Goal: Task Accomplishment & Management: Use online tool/utility

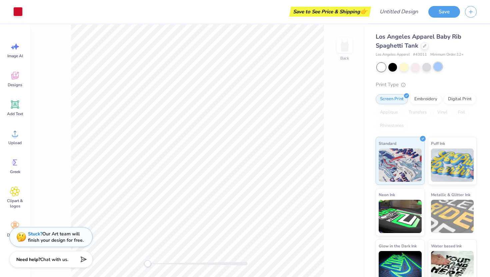
click at [438, 68] on div at bounding box center [437, 66] width 9 height 9
click at [401, 68] on div at bounding box center [403, 66] width 9 height 9
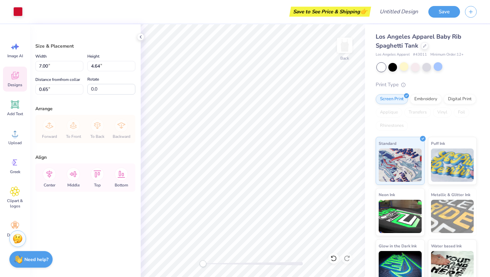
click at [15, 75] on icon at bounding box center [15, 76] width 10 height 10
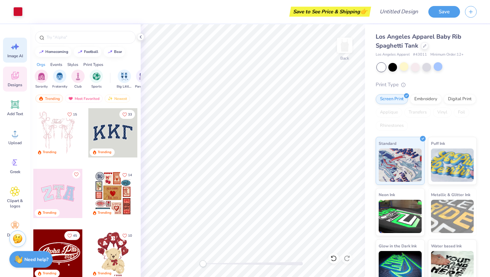
click at [17, 51] on icon at bounding box center [15, 47] width 10 height 10
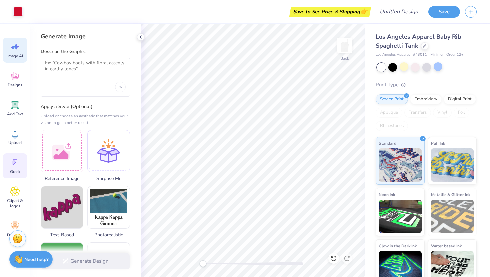
click at [17, 168] on div "Greek" at bounding box center [15, 166] width 24 height 25
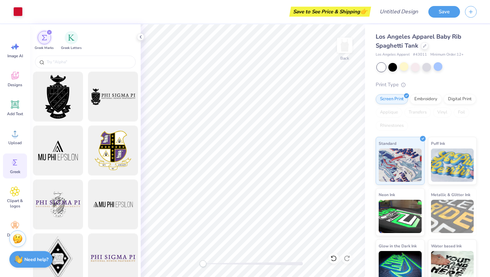
click at [138, 40] on div "Greek Marks Greek Letters" at bounding box center [85, 39] width 111 height 30
click at [141, 35] on icon at bounding box center [140, 36] width 5 height 5
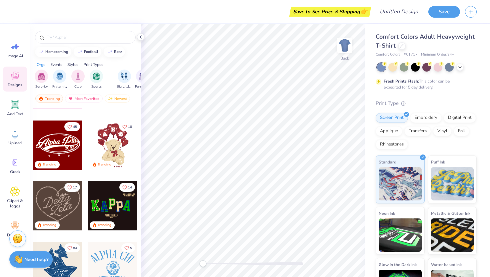
scroll to position [171, 0]
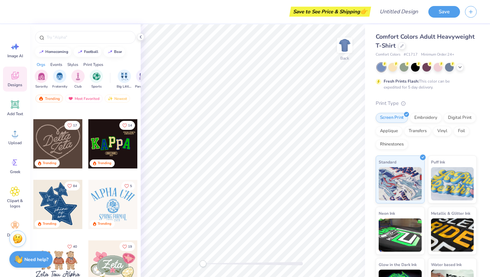
click at [405, 49] on div "Comfort Colors Adult Heavyweight T-Shirt" at bounding box center [425, 41] width 101 height 18
click at [401, 48] on div at bounding box center [401, 45] width 7 height 7
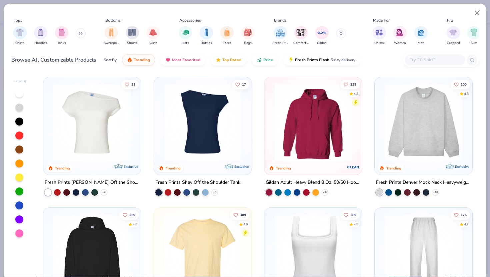
click at [211, 115] on img at bounding box center [203, 123] width 84 height 78
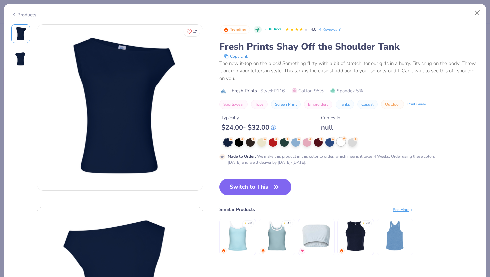
click at [343, 144] on div at bounding box center [340, 142] width 9 height 9
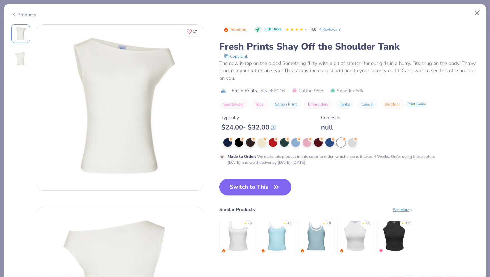
click at [244, 188] on button "Switch to This" at bounding box center [255, 187] width 72 height 17
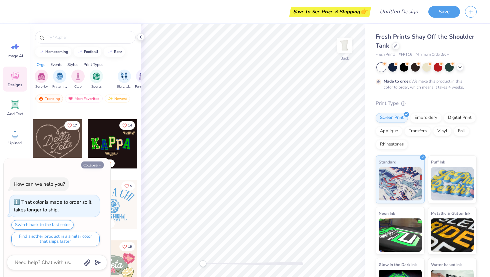
click at [99, 166] on icon "button" at bounding box center [100, 166] width 4 height 4
type textarea "x"
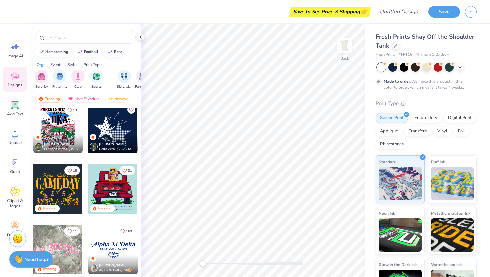
scroll to position [537, 0]
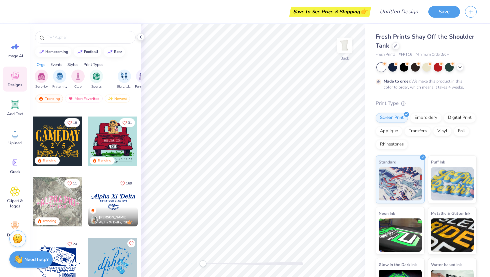
click at [104, 192] on div at bounding box center [112, 201] width 49 height 49
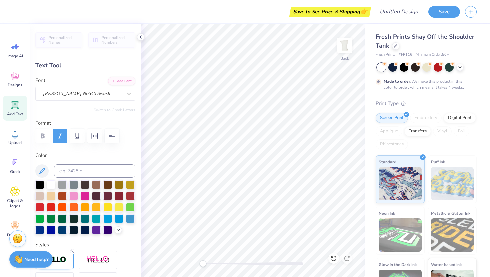
type input "1.37"
type input "0.96"
type input "3.00"
type input "0.0"
type input "2.38"
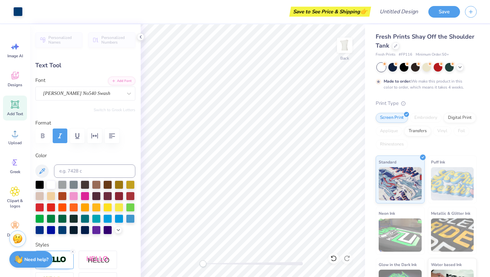
type input "1.09"
type textarea "a"
type textarea "Make a Wish"
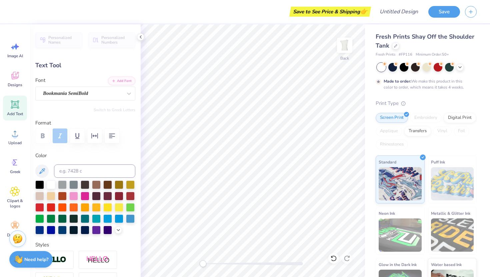
type input "1.94"
type input "0.88"
type input "3.01"
type textarea "a"
type input "1.01"
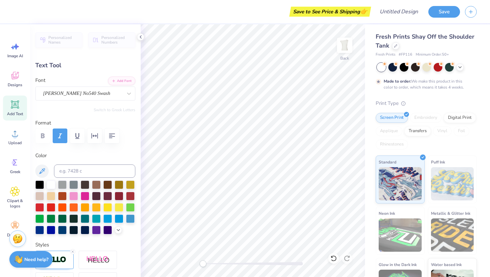
type input "0.87"
type input "3.04"
type input "-2.2"
type input "1.30"
type input "0.85"
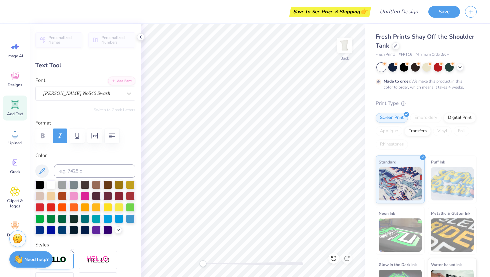
type input "0.0"
type input "7.11"
type input "0.88"
type input "3.33"
type input "5.14"
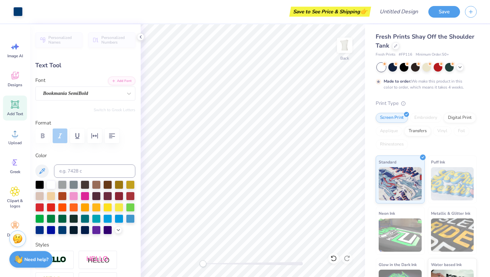
type input "0.34"
type input "4.22"
click at [461, 70] on div at bounding box center [427, 67] width 100 height 9
click at [458, 64] on icon at bounding box center [459, 66] width 5 height 5
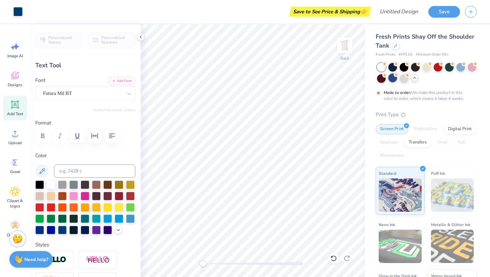
click at [393, 78] on div at bounding box center [392, 78] width 9 height 9
type input "7.11"
type input "0.88"
type input "3.33"
click at [47, 184] on div at bounding box center [51, 184] width 9 height 9
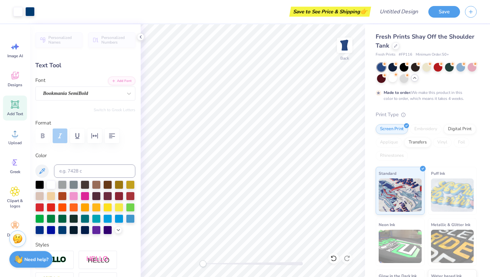
type input "5.14"
type input "0.34"
type input "4.22"
click at [50, 182] on div at bounding box center [51, 184] width 9 height 9
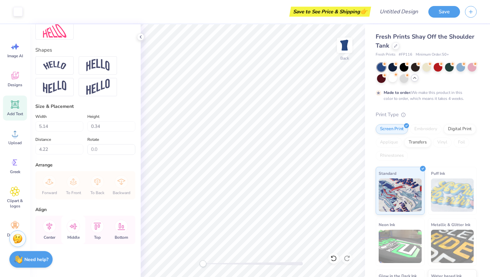
scroll to position [0, 0]
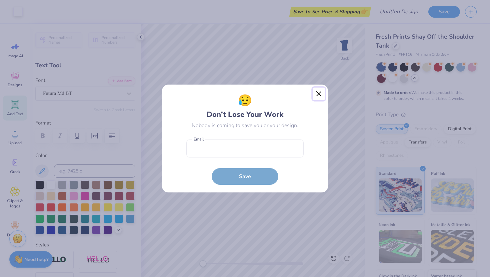
click at [319, 96] on button "Close" at bounding box center [318, 94] width 13 height 13
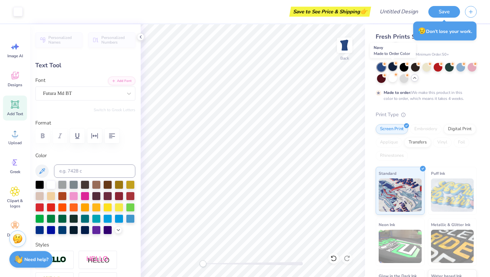
click at [394, 69] on div at bounding box center [392, 66] width 9 height 9
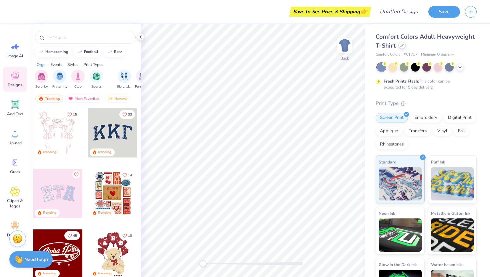
click at [398, 45] on div at bounding box center [401, 45] width 7 height 7
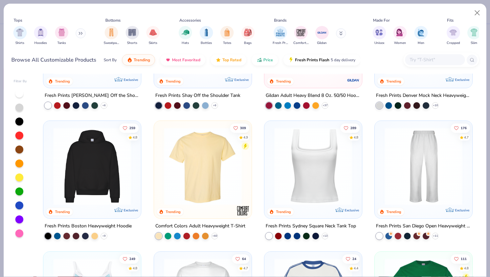
scroll to position [87, 0]
click at [315, 179] on img at bounding box center [313, 167] width 84 height 78
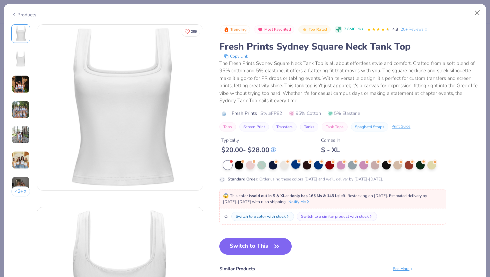
click at [295, 166] on div at bounding box center [295, 164] width 9 height 9
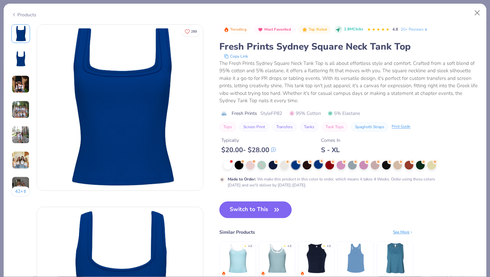
click at [317, 169] on div at bounding box center [318, 164] width 9 height 9
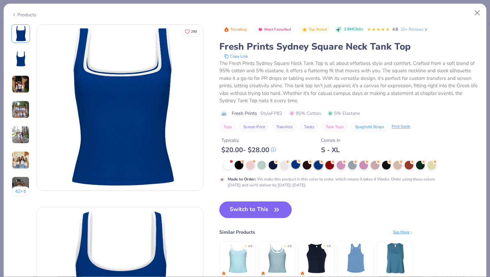
click at [294, 166] on div at bounding box center [295, 164] width 9 height 9
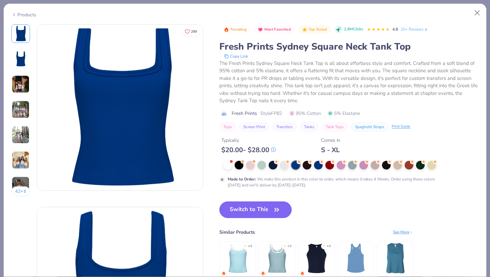
click at [21, 83] on img at bounding box center [21, 84] width 18 height 18
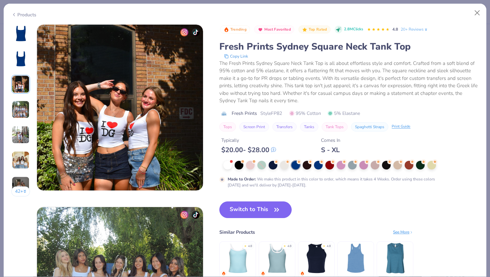
click at [19, 106] on img at bounding box center [21, 110] width 18 height 18
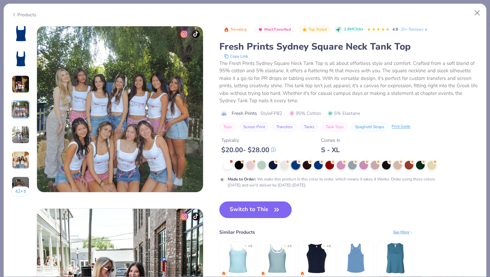
scroll to position [547, 0]
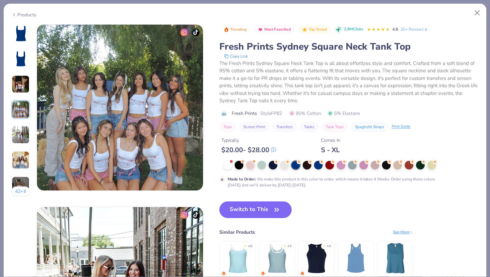
click at [23, 38] on img at bounding box center [21, 34] width 16 height 16
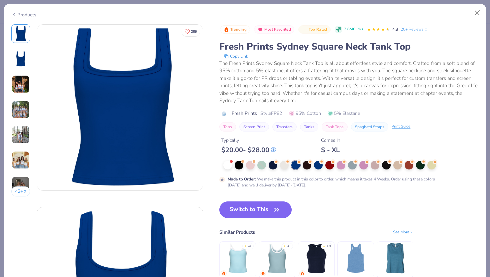
scroll to position [0, 0]
click at [261, 211] on button "Switch to This" at bounding box center [255, 209] width 72 height 17
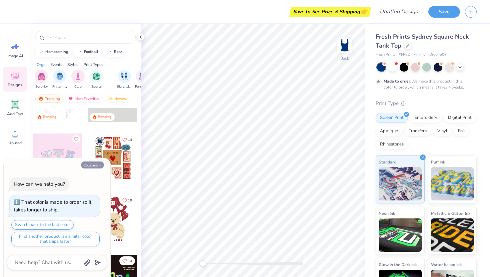
scroll to position [39, 0]
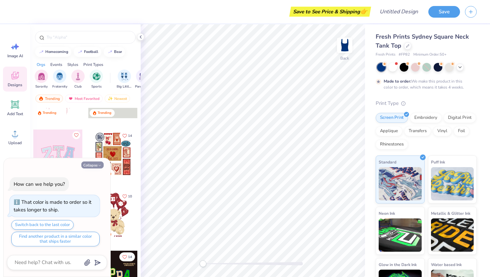
click at [92, 164] on button "Collapse" at bounding box center [92, 165] width 22 height 7
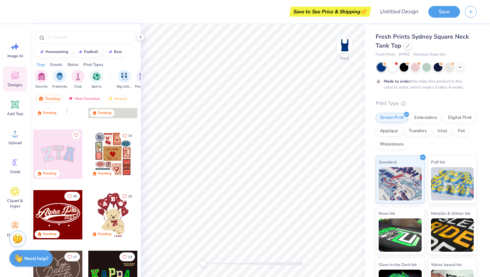
click at [38, 258] on strong "Need help?" at bounding box center [36, 258] width 24 height 6
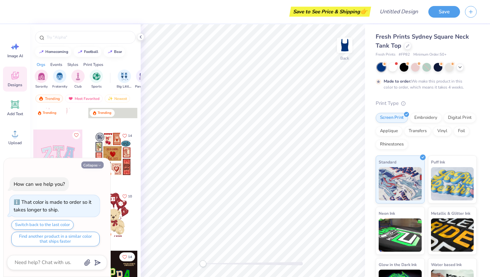
click at [90, 164] on button "Collapse" at bounding box center [92, 165] width 22 height 7
type textarea "x"
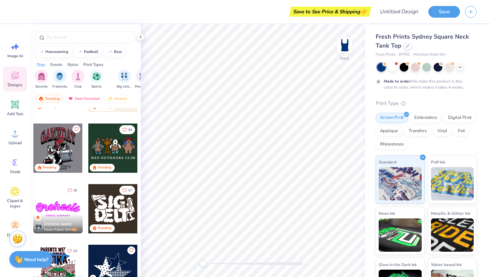
scroll to position [360, 0]
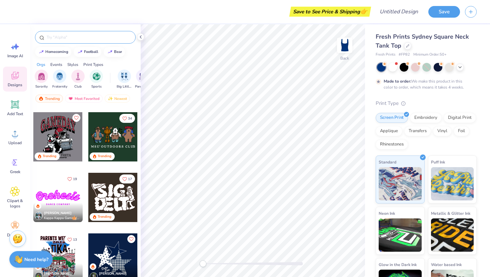
click at [65, 37] on input "text" at bounding box center [88, 37] width 85 height 7
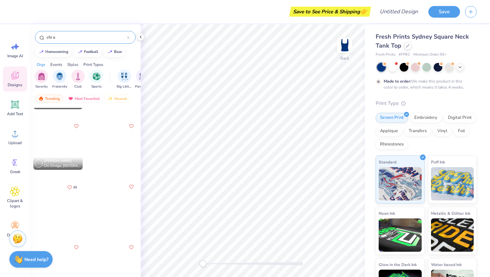
scroll to position [292, 0]
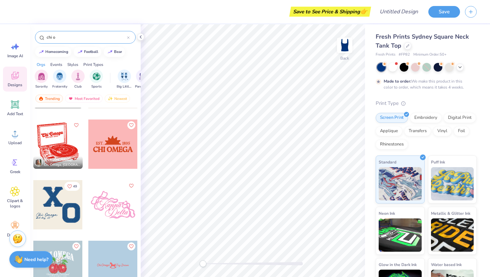
click at [60, 37] on input "chi o" at bounding box center [86, 37] width 81 height 7
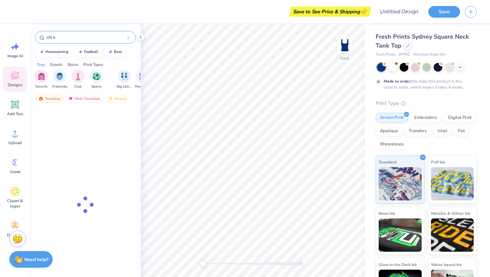
click at [60, 37] on input "chi o" at bounding box center [86, 37] width 81 height 7
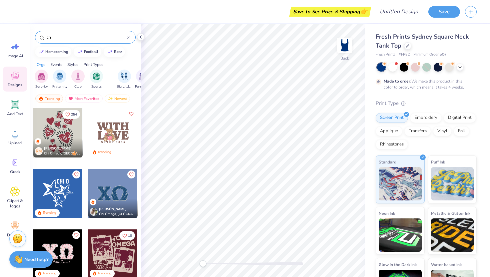
type input "c"
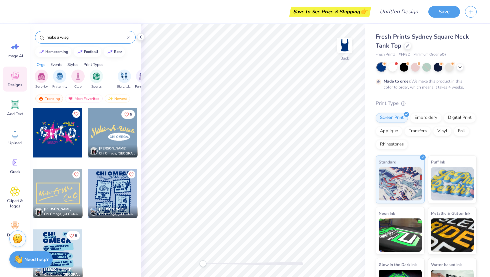
click at [70, 36] on input "make a wisg" at bounding box center [86, 37] width 81 height 7
type input "make a wish"
drag, startPoint x: 89, startPoint y: 37, endPoint x: 24, endPoint y: 36, distance: 64.9
click at [24, 36] on div "Save to See Price & Shipping 👉 Design Title Save Image AI Designs Add Text Uplo…" at bounding box center [245, 138] width 490 height 277
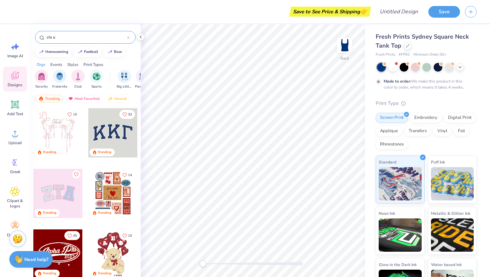
type input "chi o"
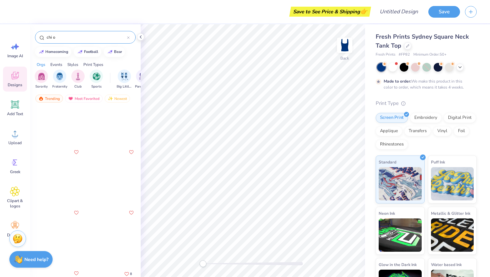
scroll to position [1477, 0]
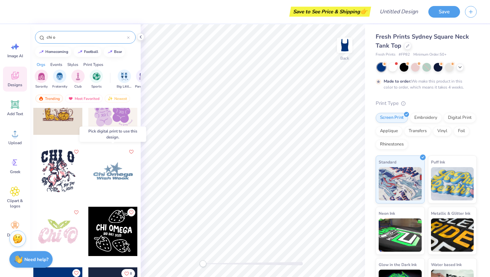
click at [108, 182] on div at bounding box center [112, 170] width 49 height 49
click at [111, 170] on div at bounding box center [112, 170] width 49 height 49
click at [111, 170] on div at bounding box center [113, 170] width 148 height 49
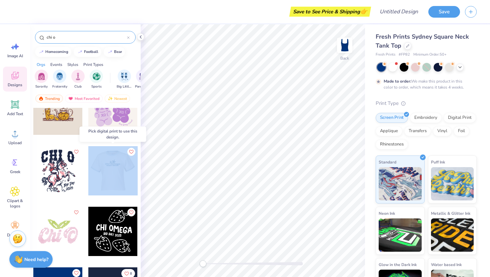
click at [111, 170] on div at bounding box center [112, 170] width 49 height 49
click at [88, 170] on div at bounding box center [63, 170] width 49 height 49
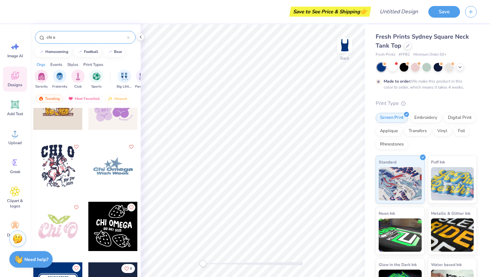
scroll to position [1475, 0]
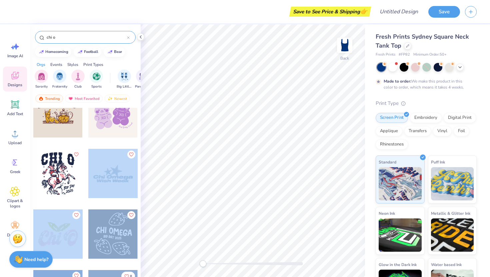
click at [245, 153] on div "Save to See Price & Shipping 👉 Design Title Save Image AI Designs Add Text Uplo…" at bounding box center [245, 138] width 490 height 277
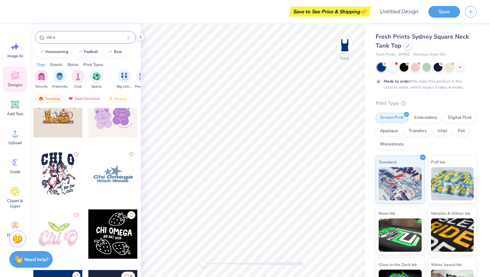
click at [135, 185] on div at bounding box center [112, 173] width 49 height 49
click at [116, 174] on div at bounding box center [112, 173] width 49 height 49
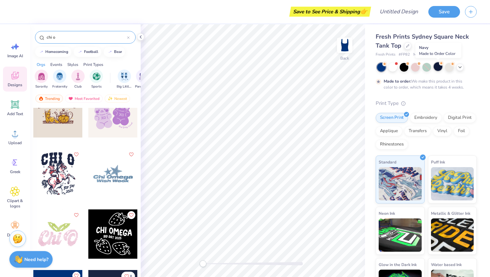
click at [439, 67] on div at bounding box center [437, 66] width 9 height 9
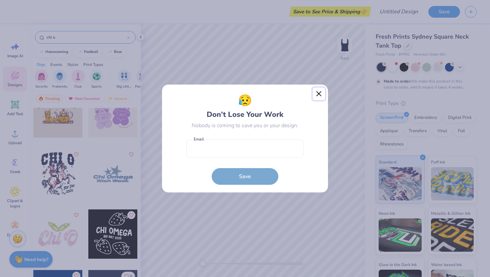
click at [319, 96] on button "Close" at bounding box center [318, 94] width 13 height 13
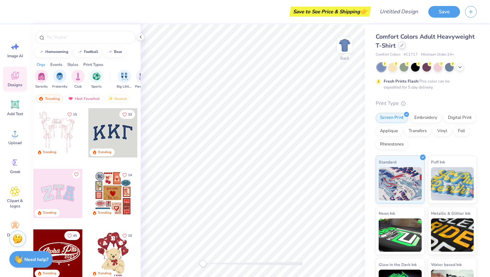
click at [398, 47] on div at bounding box center [401, 45] width 7 height 7
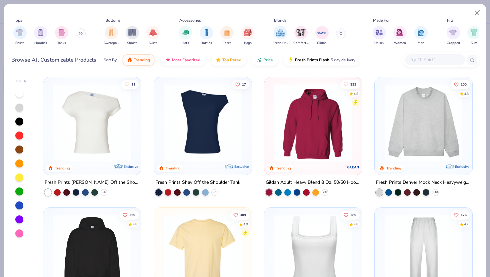
click at [118, 105] on img at bounding box center [92, 123] width 84 height 78
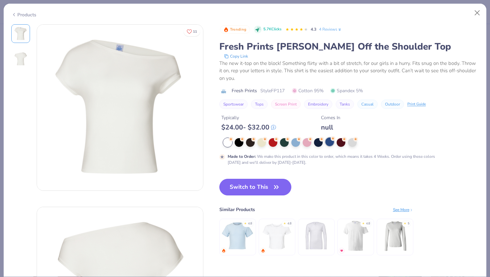
click at [325, 142] on div at bounding box center [329, 142] width 9 height 9
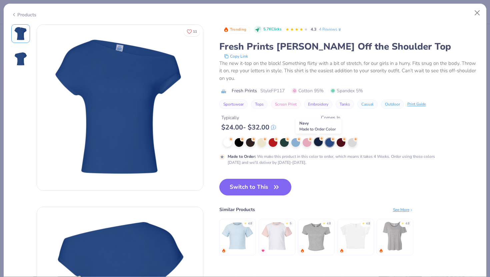
click at [315, 143] on div at bounding box center [318, 142] width 9 height 9
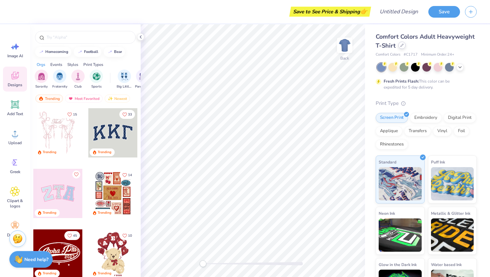
click at [400, 47] on icon at bounding box center [401, 45] width 3 height 3
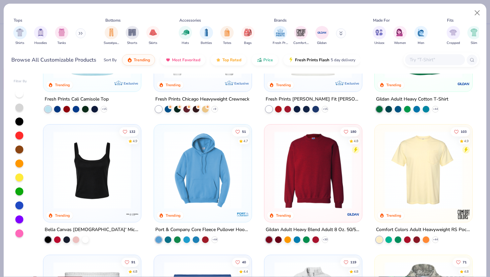
scroll to position [353, 0]
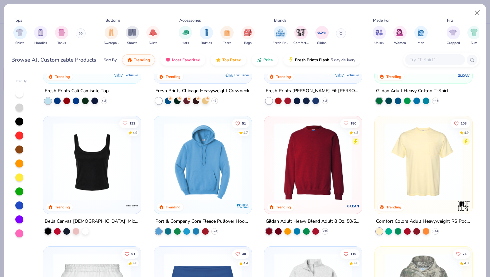
click at [90, 176] on img at bounding box center [92, 162] width 84 height 78
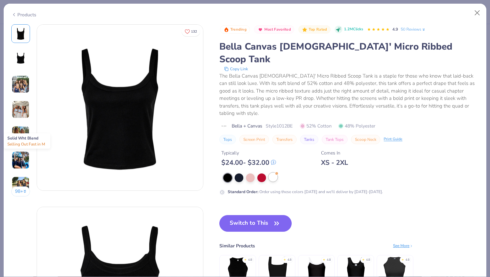
click at [272, 173] on div at bounding box center [272, 177] width 9 height 9
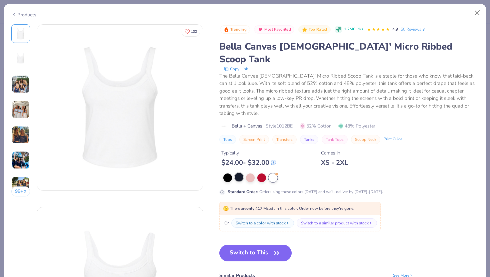
click at [240, 173] on div at bounding box center [238, 177] width 9 height 9
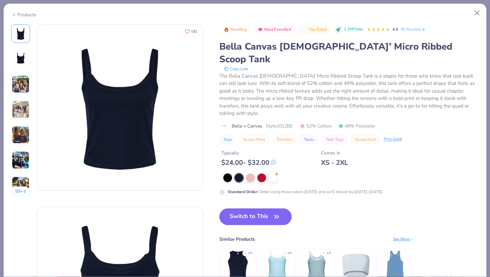
click at [22, 79] on img at bounding box center [21, 84] width 18 height 18
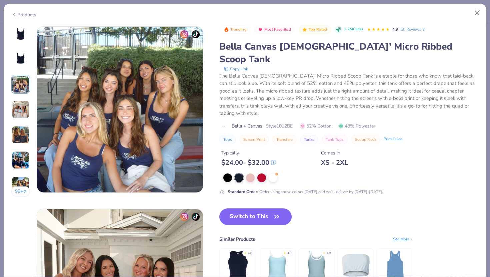
scroll to position [365, 0]
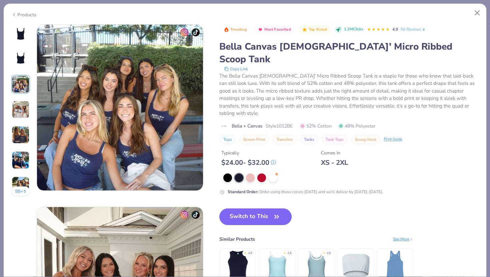
click at [22, 42] on div at bounding box center [20, 33] width 19 height 19
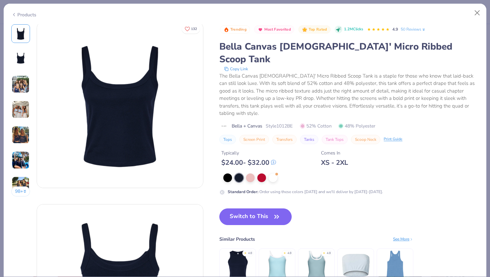
scroll to position [0, 0]
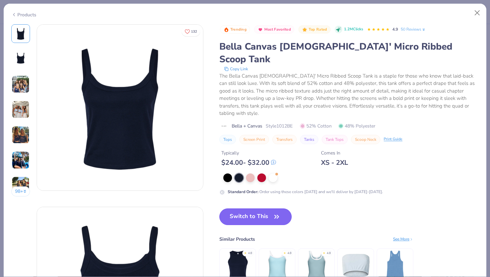
click at [278, 212] on icon "button" at bounding box center [276, 216] width 9 height 9
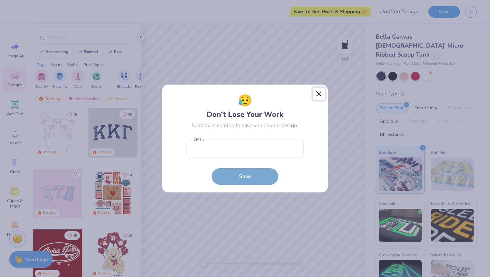
click at [318, 97] on button "Close" at bounding box center [318, 94] width 13 height 13
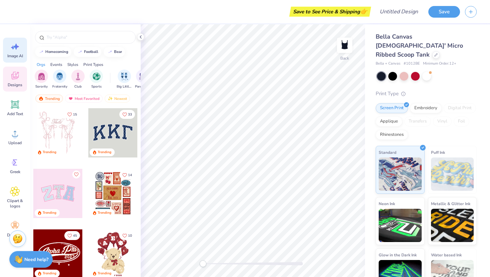
click at [18, 45] on icon at bounding box center [15, 47] width 10 height 10
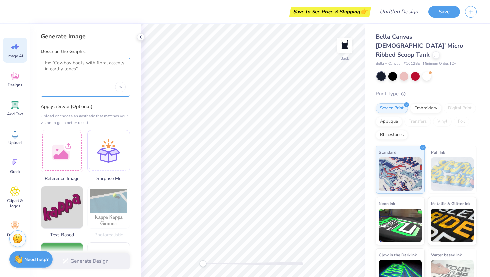
click at [81, 66] on textarea at bounding box center [85, 68] width 81 height 17
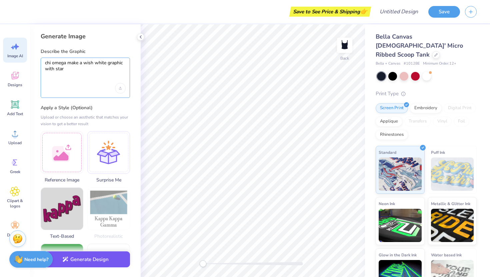
type textarea "chi omega make a wish white graphic with star"
click at [84, 254] on button "Generate Design" at bounding box center [85, 259] width 89 height 16
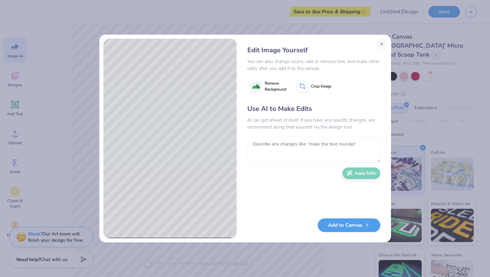
click at [277, 146] on textarea at bounding box center [313, 150] width 133 height 26
type textarea "make it horizontal and no yellow, all white"
click at [364, 175] on button "Apply Edits" at bounding box center [361, 172] width 38 height 12
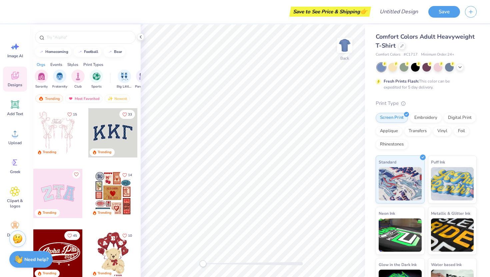
click at [401, 49] on div "Comfort Colors Adult Heavyweight T-Shirt" at bounding box center [425, 41] width 101 height 18
click at [401, 43] on div at bounding box center [401, 45] width 7 height 7
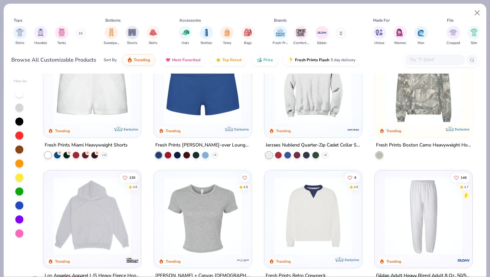
scroll to position [597, 0]
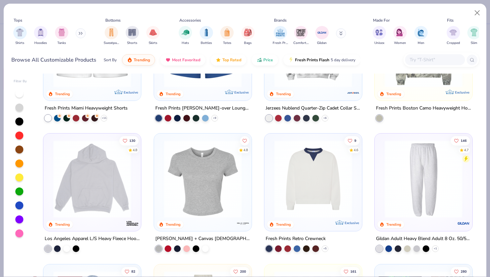
click at [213, 169] on img at bounding box center [203, 179] width 84 height 78
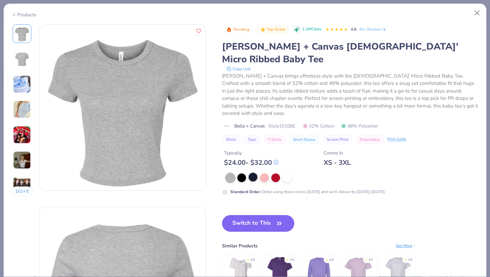
click at [254, 173] on div at bounding box center [252, 177] width 9 height 9
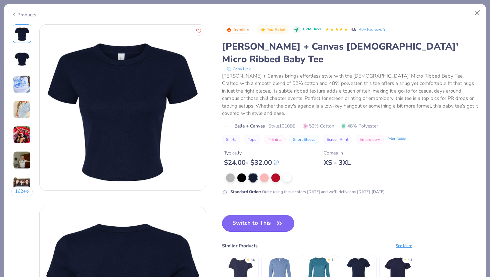
click at [265, 215] on button "Switch to This" at bounding box center [258, 223] width 72 height 17
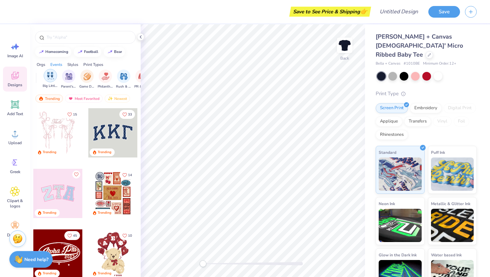
scroll to position [0, 82]
click at [98, 77] on img "filter for Philanthropy" at bounding box center [98, 76] width 8 height 8
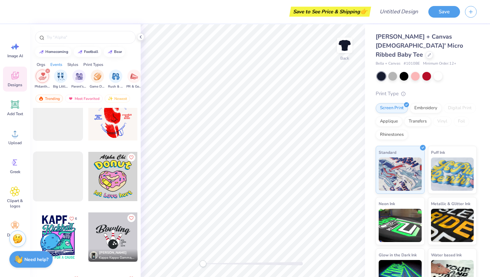
scroll to position [1657, 0]
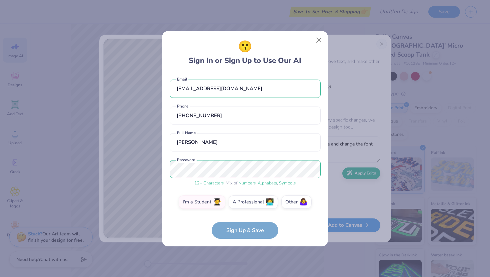
type input "universit"
